Goal: Information Seeking & Learning: Learn about a topic

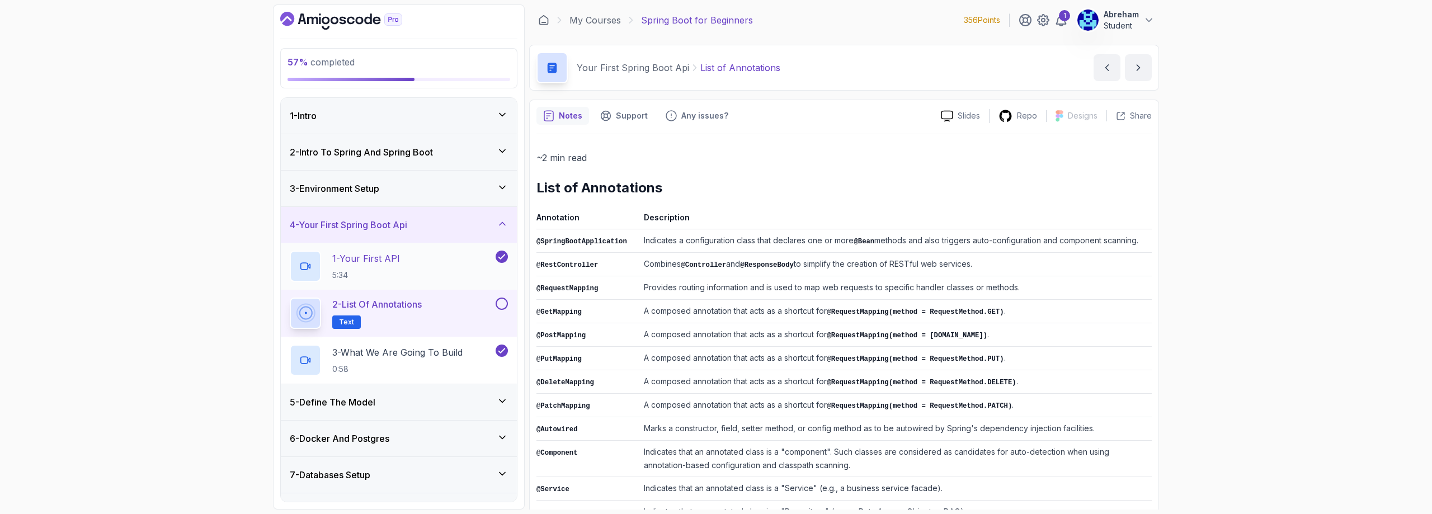
click at [373, 265] on p "1 - Your First API" at bounding box center [366, 258] width 68 height 13
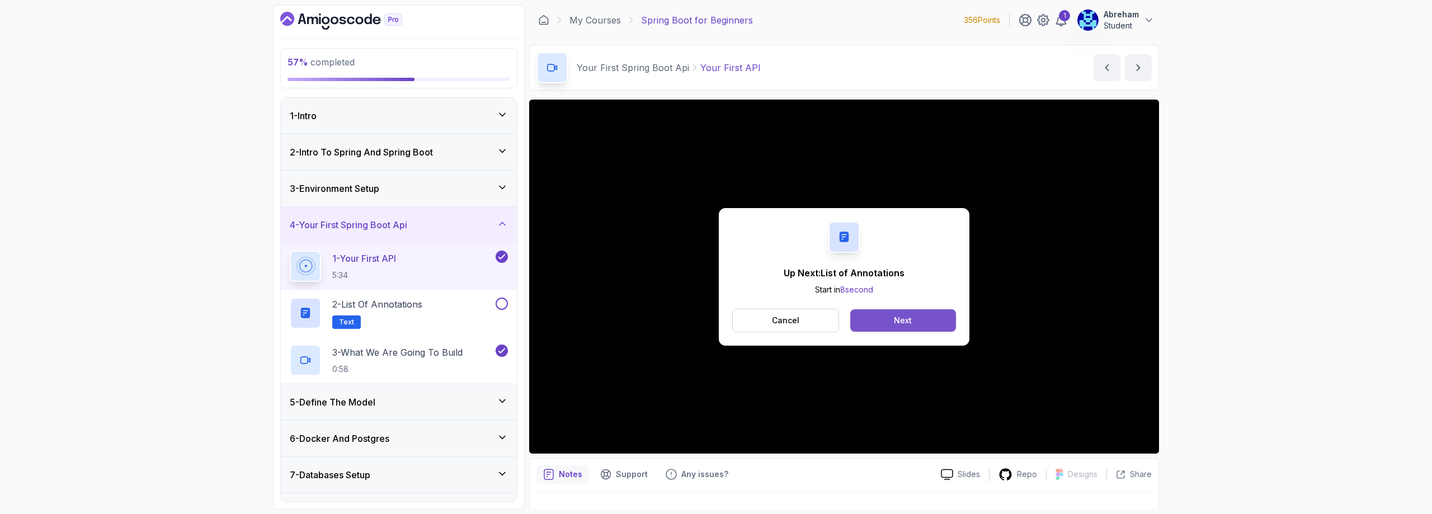
click at [921, 319] on button "Next" at bounding box center [903, 320] width 106 height 22
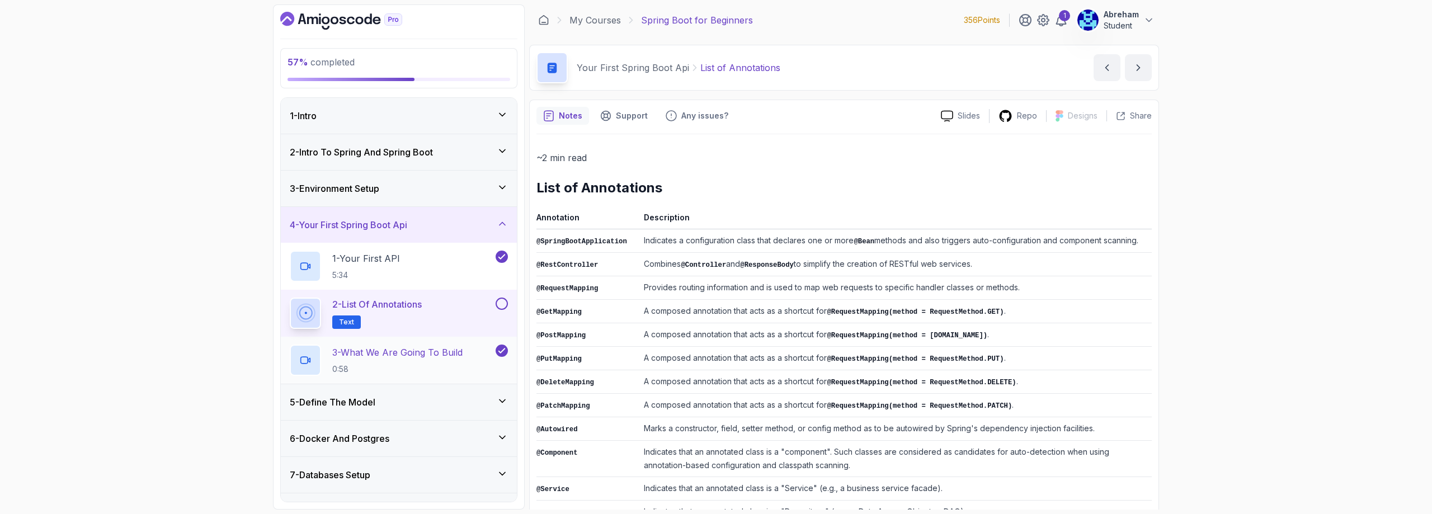
click at [381, 352] on p "3 - What We Are Going To Build" at bounding box center [397, 352] width 130 height 13
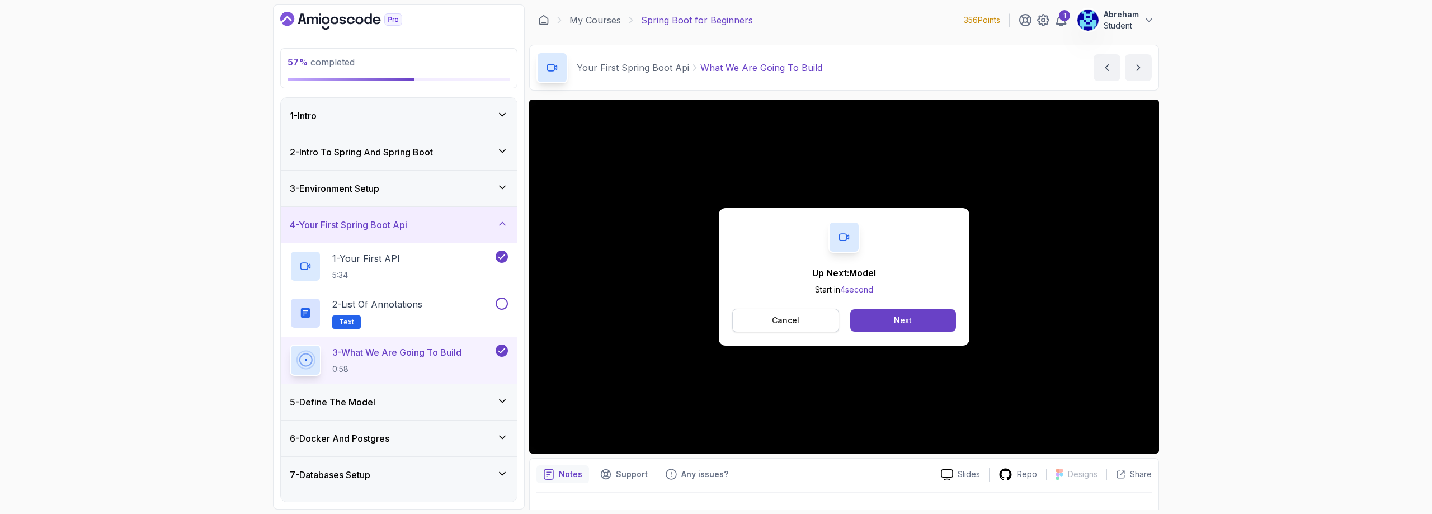
click at [784, 319] on p "Cancel" at bounding box center [785, 320] width 27 height 11
click at [787, 325] on p "Cancel" at bounding box center [785, 320] width 27 height 11
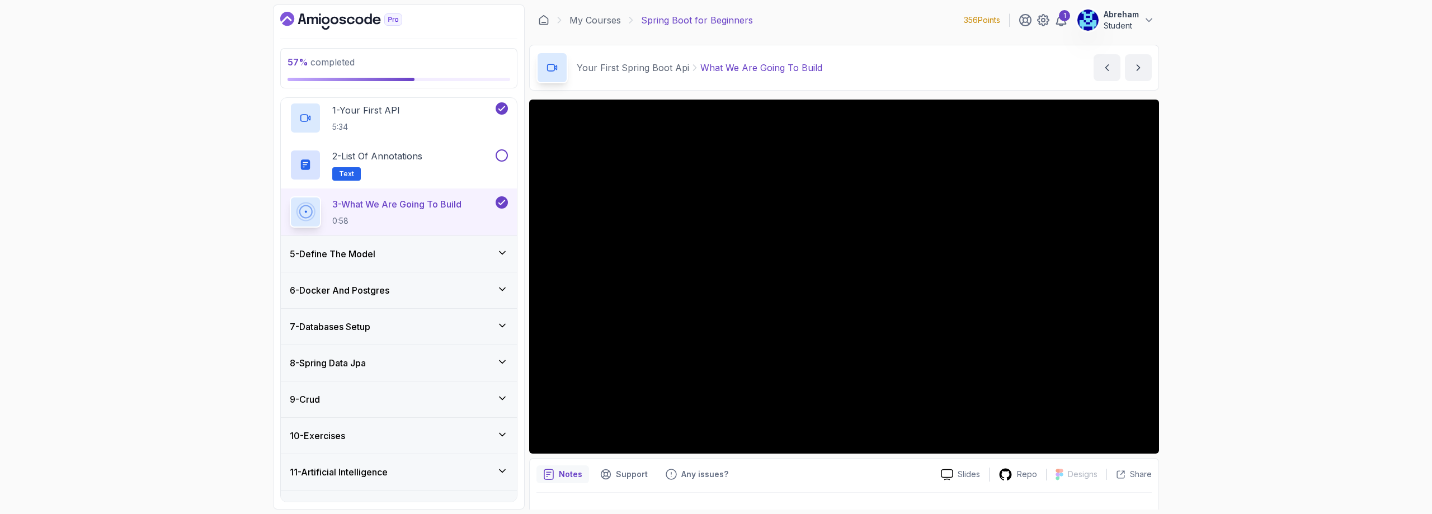
scroll to position [168, 0]
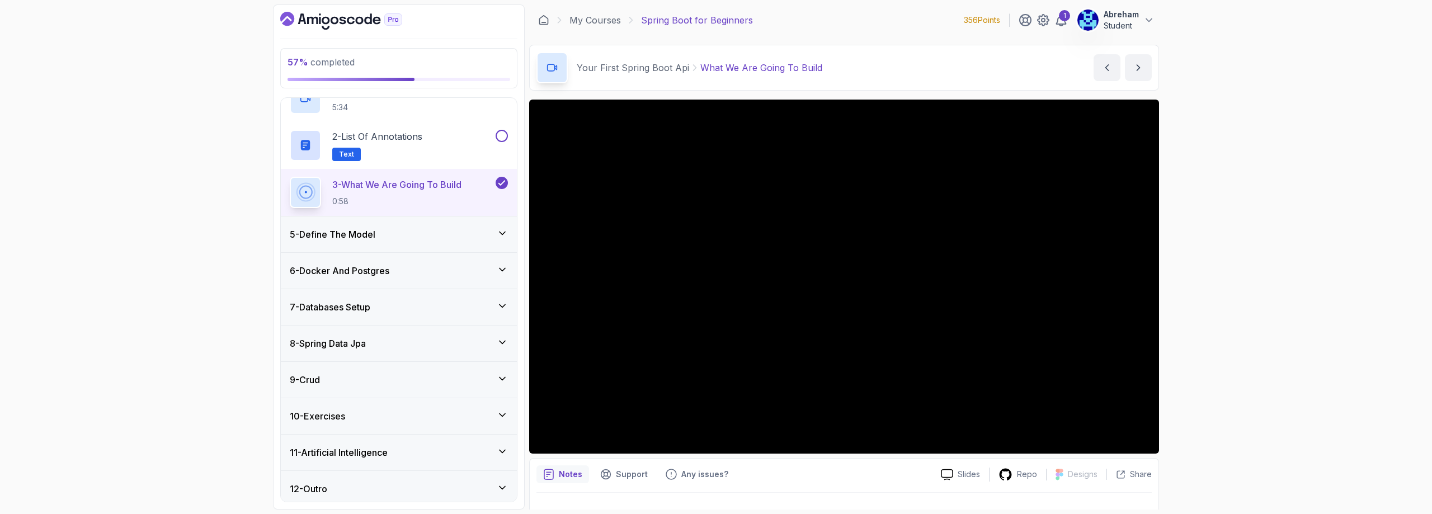
click at [375, 234] on h3 "5 - Define The Model" at bounding box center [333, 234] width 86 height 13
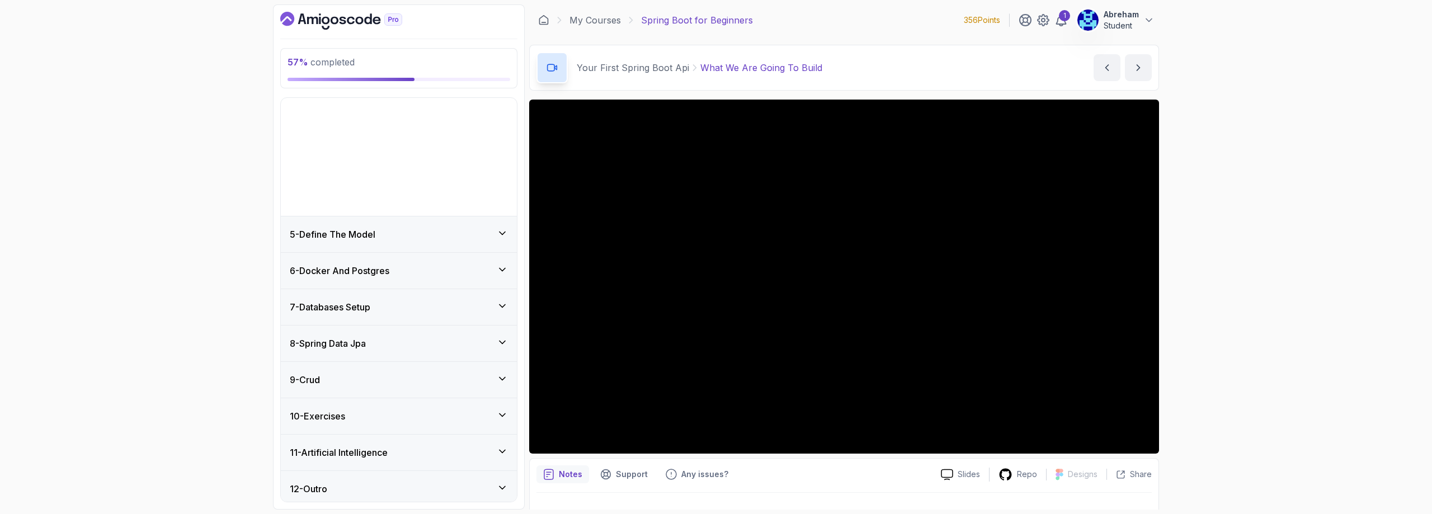
scroll to position [32, 0]
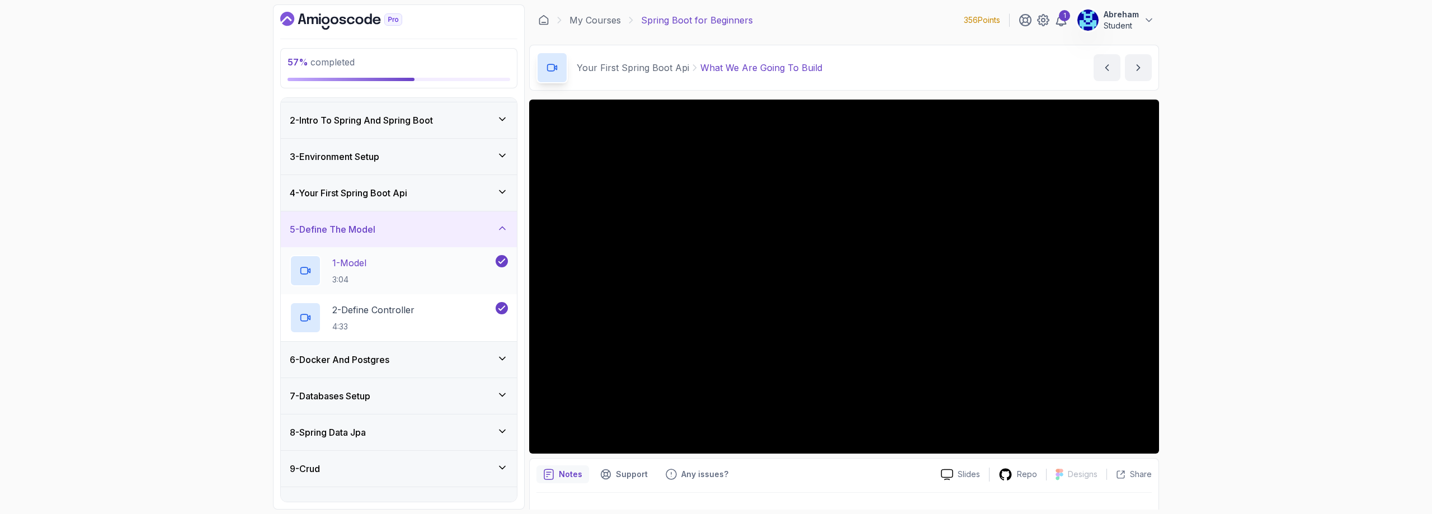
click at [346, 267] on p "1 - Model" at bounding box center [349, 262] width 34 height 13
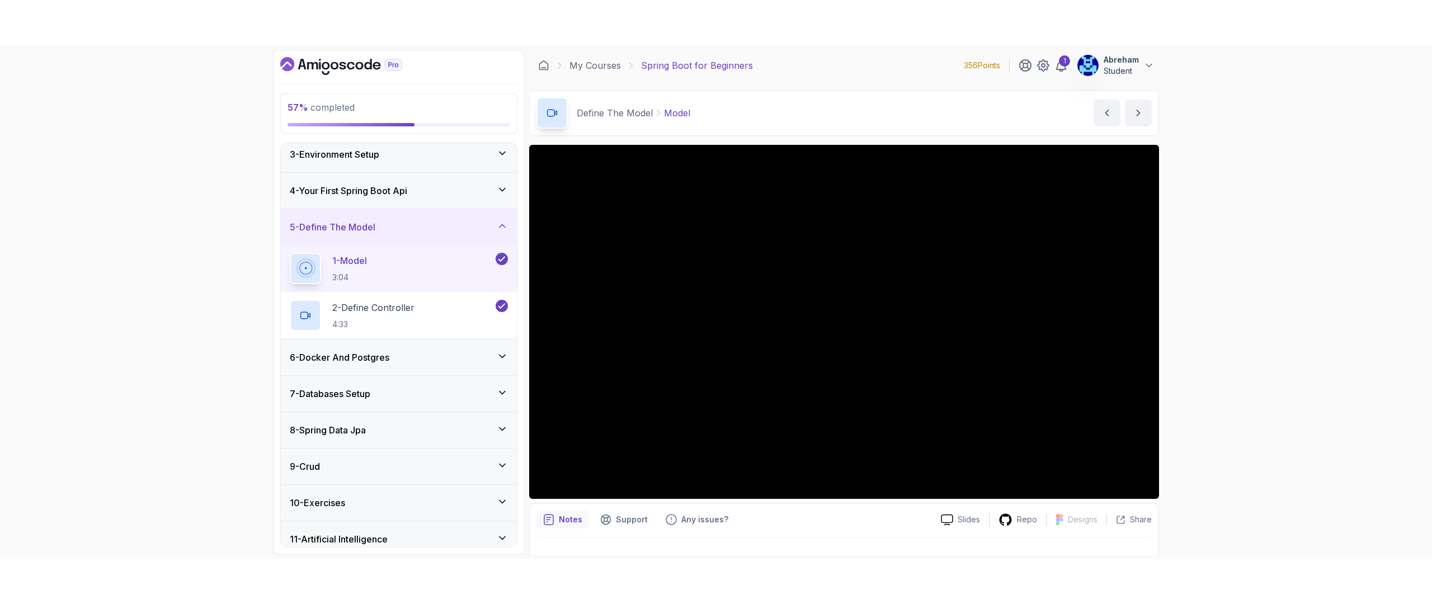
scroll to position [126, 0]
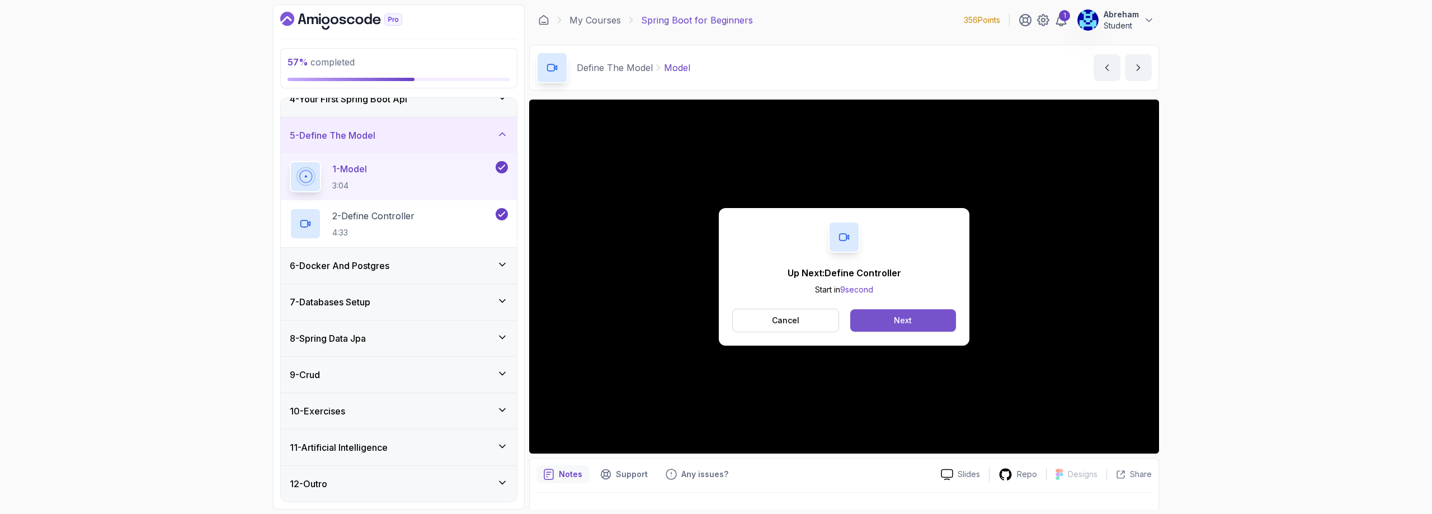
click at [919, 319] on button "Next" at bounding box center [903, 320] width 106 height 22
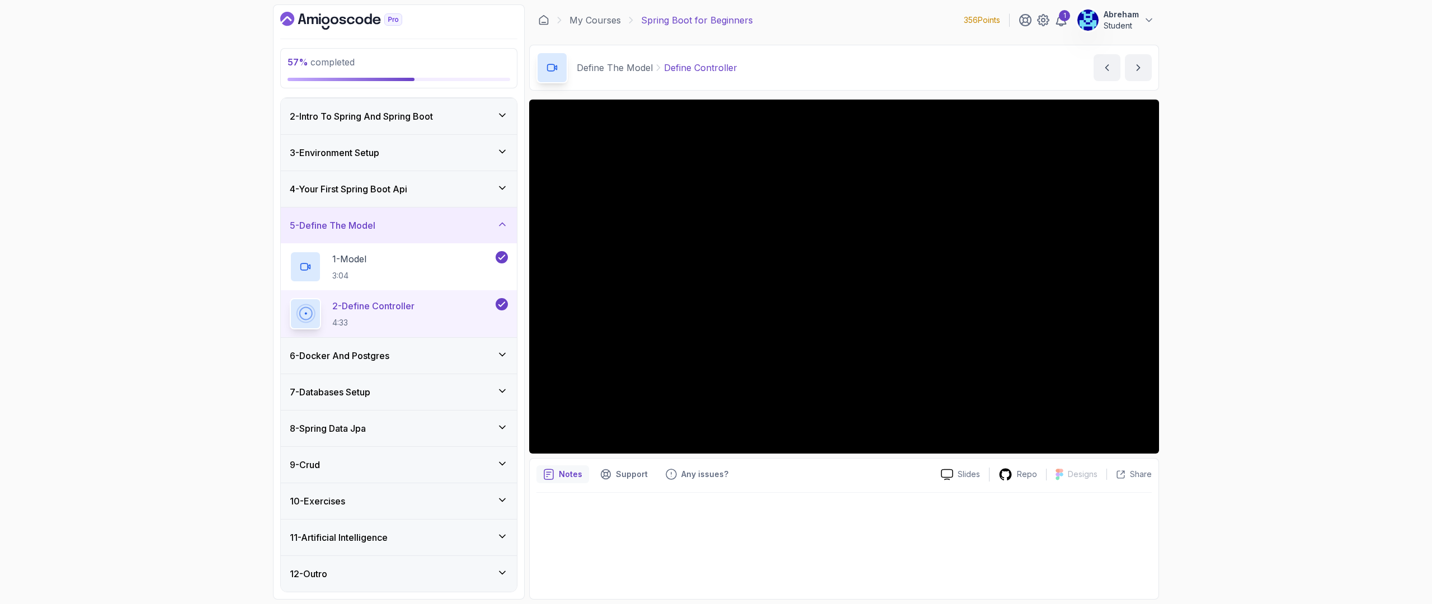
scroll to position [36, 0]
